Goal: Information Seeking & Learning: Learn about a topic

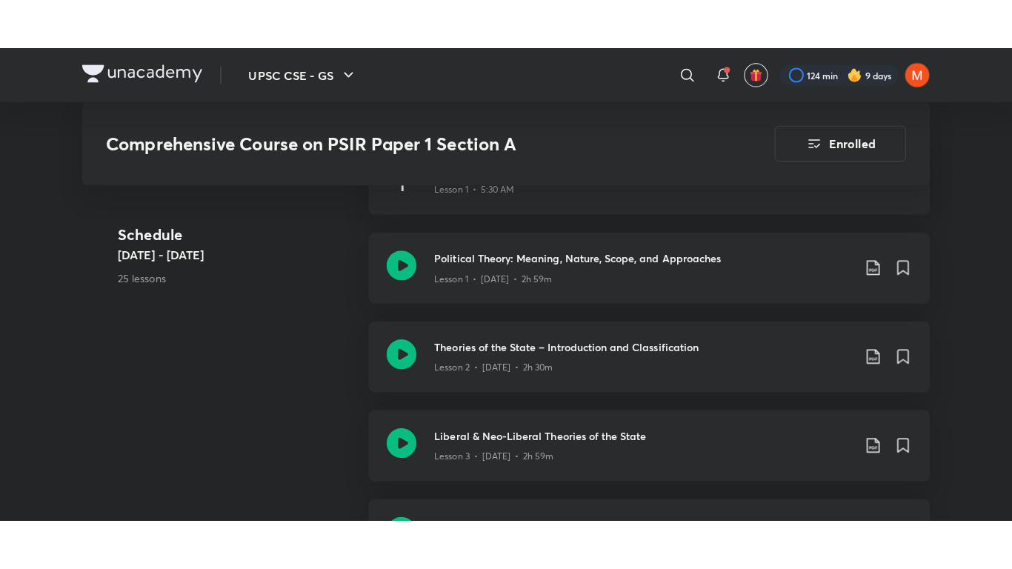
scroll to position [939, 0]
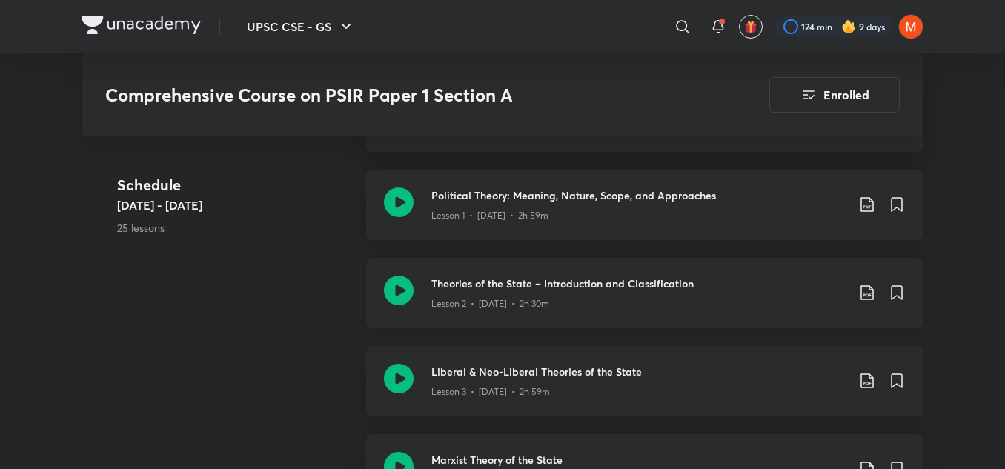
click at [540, 312] on div "Theories of the State – Introduction and Classification Lesson 2 • [DATE] • 2h …" at bounding box center [644, 293] width 557 height 70
